Goal: Check status

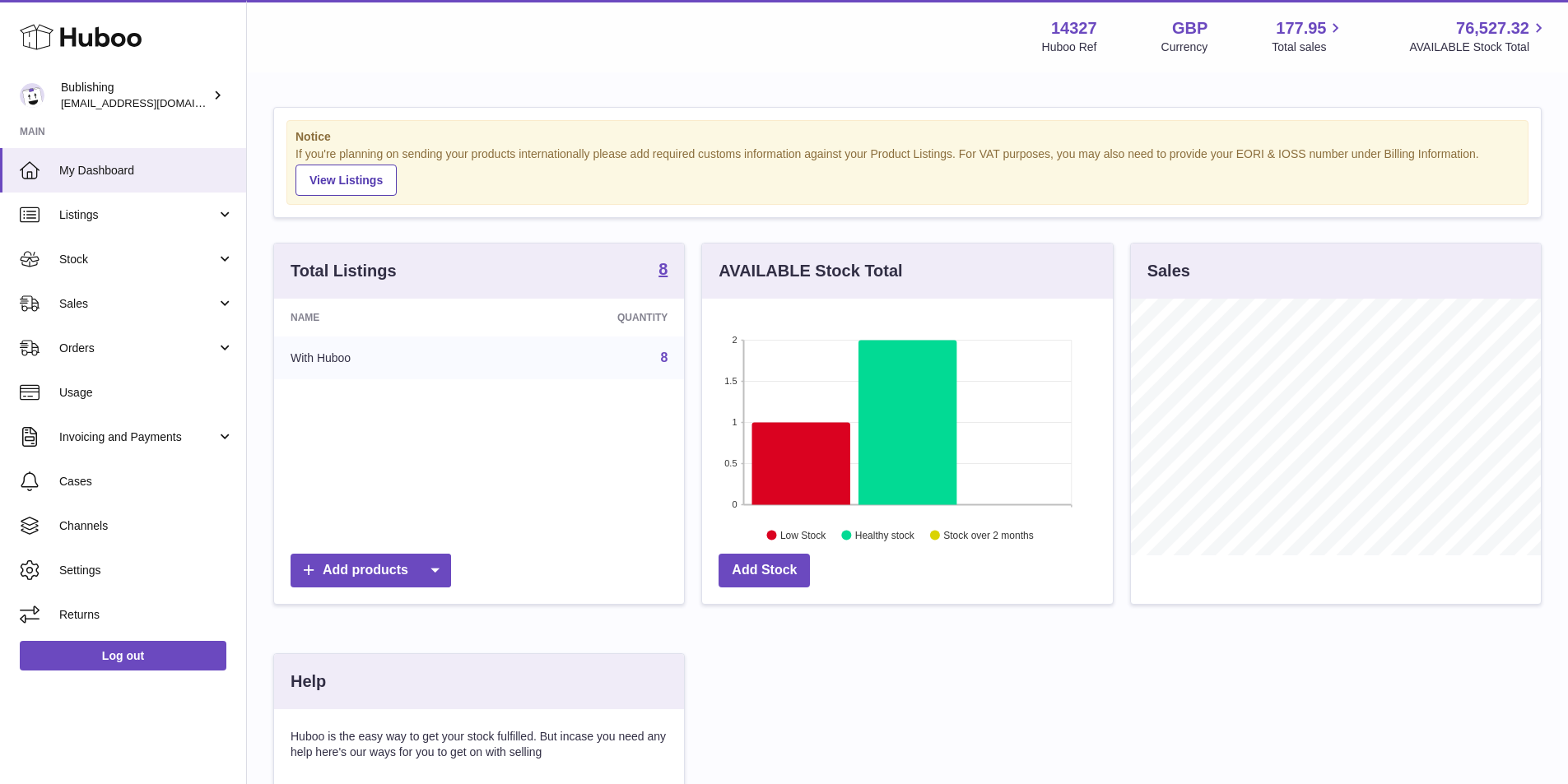
scroll to position [822733, 822581]
click at [222, 269] on link "Stock" at bounding box center [123, 259] width 246 height 45
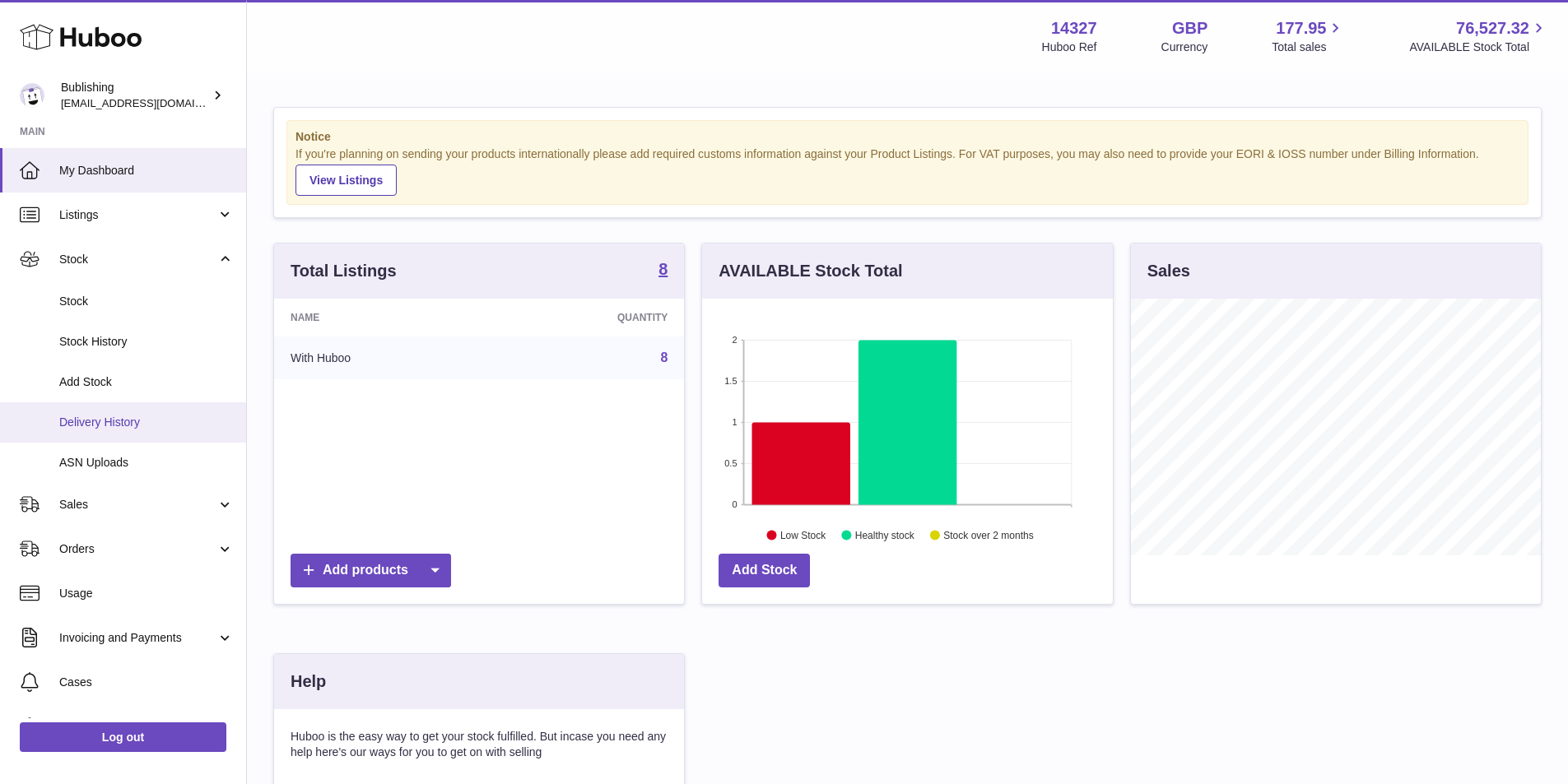
click at [153, 417] on span "Delivery History" at bounding box center [147, 422] width 174 height 16
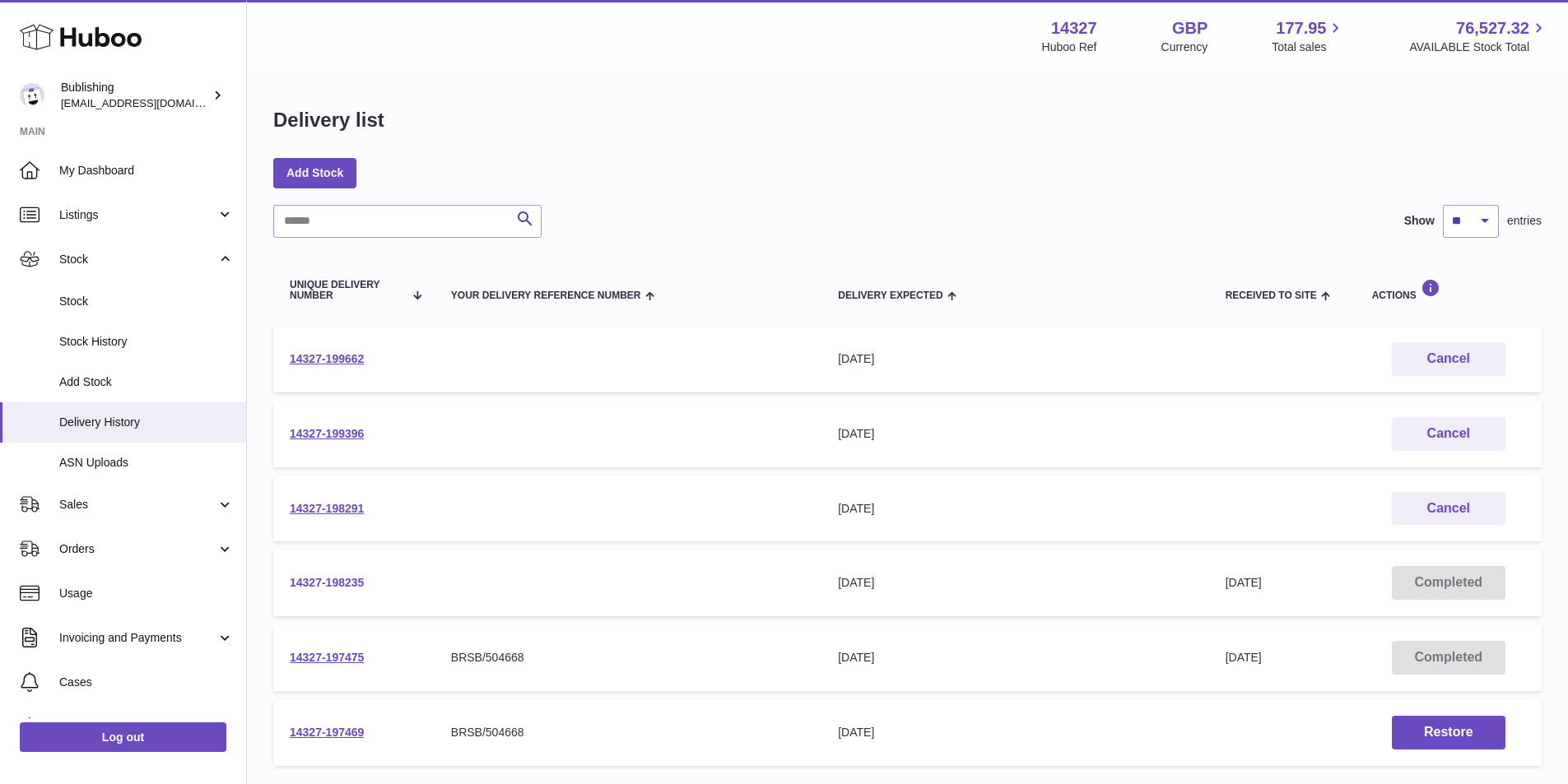
click at [334, 580] on link "14327-198235" at bounding box center [326, 582] width 74 height 13
click at [317, 506] on link "14327-198291" at bounding box center [326, 508] width 74 height 13
